Goal: Navigation & Orientation: Find specific page/section

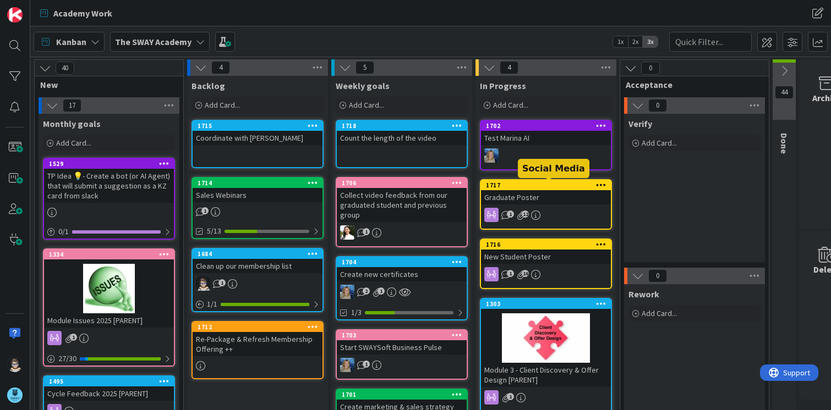
click at [539, 185] on div "1717" at bounding box center [548, 186] width 125 height 8
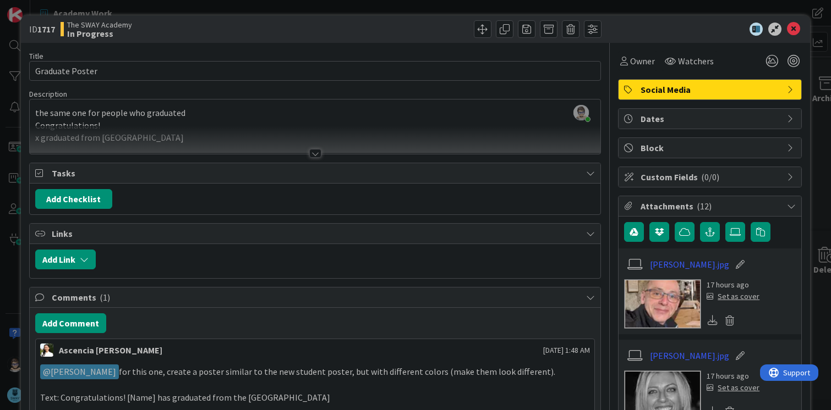
click at [498, 403] on p "Text: Congratulations! [Name] has graduated from the SWAY Academy" at bounding box center [315, 398] width 550 height 13
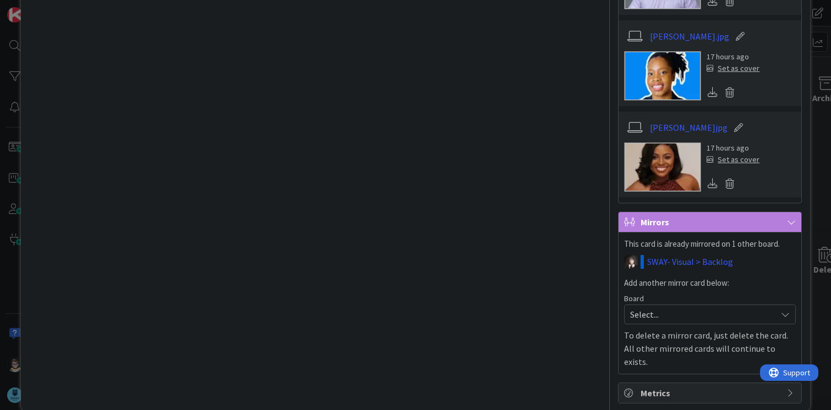
scroll to position [1145, 0]
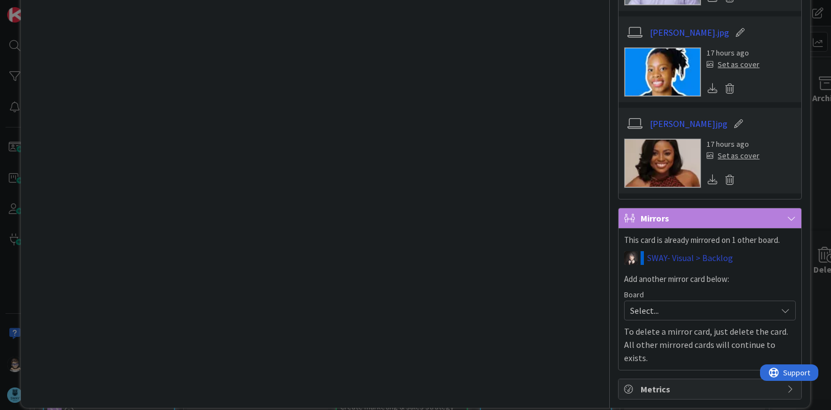
click at [662, 259] on link "SWAY- Visual > Backlog" at bounding box center [690, 257] width 86 height 13
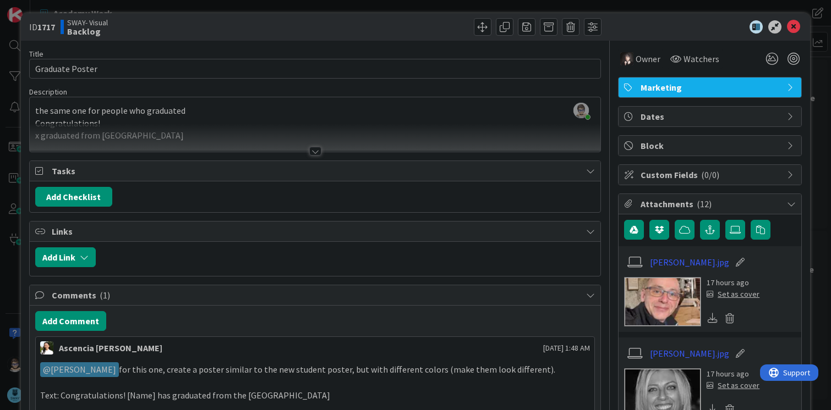
click at [311, 150] on div at bounding box center [315, 151] width 12 height 9
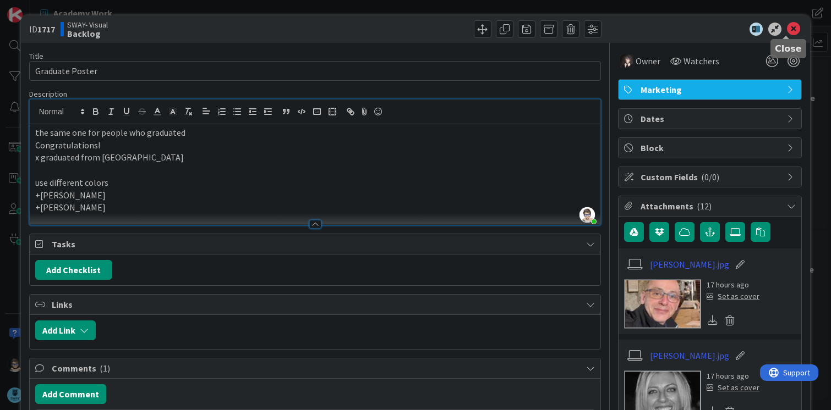
click at [787, 26] on icon at bounding box center [793, 29] width 13 height 13
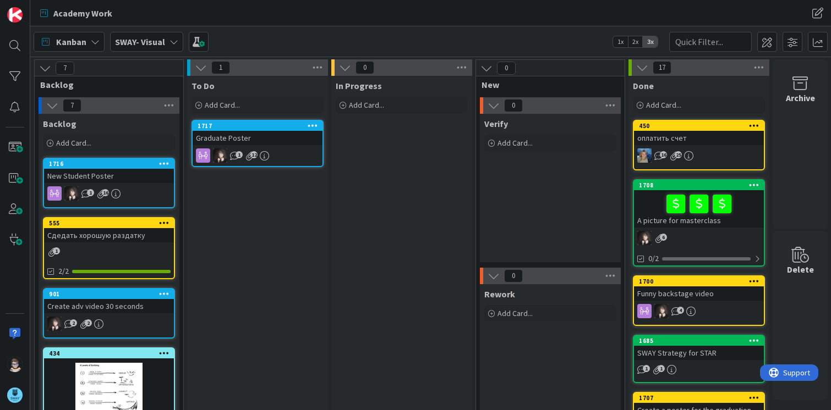
click at [233, 120] on link "1717 Graduate Poster 1 12" at bounding box center [257, 143] width 132 height 47
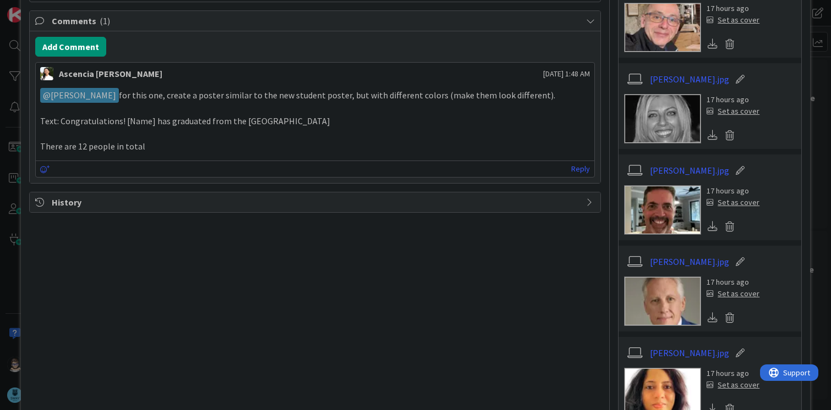
scroll to position [276, 0]
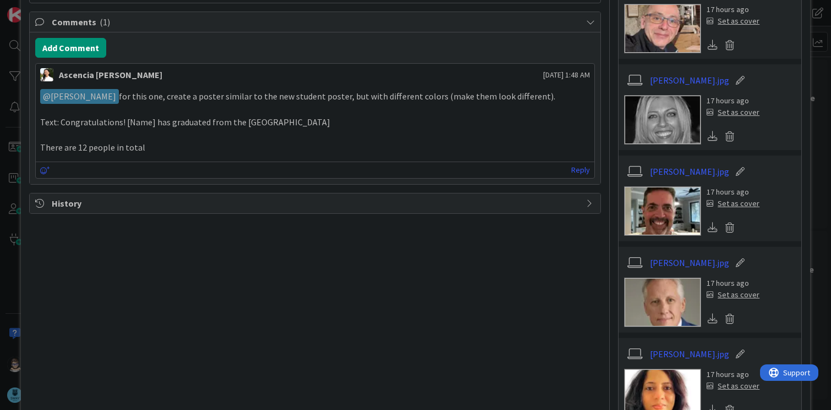
click at [586, 205] on icon at bounding box center [590, 203] width 9 height 9
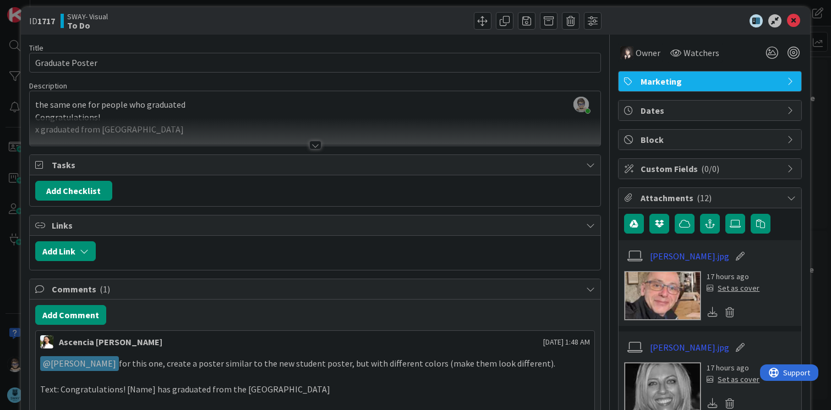
scroll to position [0, 0]
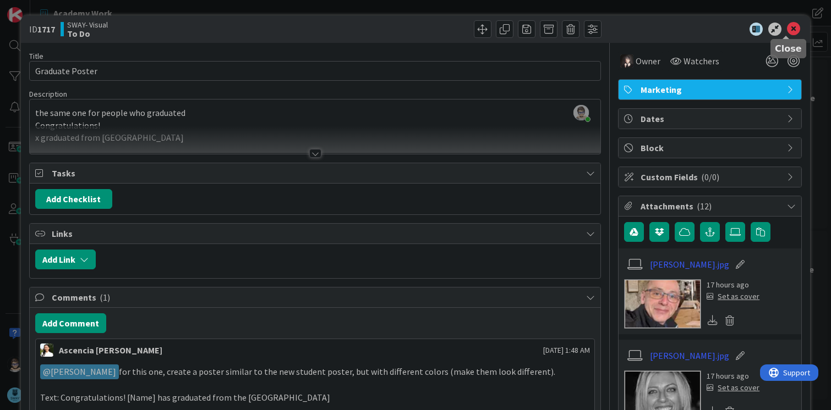
click at [787, 28] on icon at bounding box center [793, 29] width 13 height 13
